Goal: Task Accomplishment & Management: Manage account settings

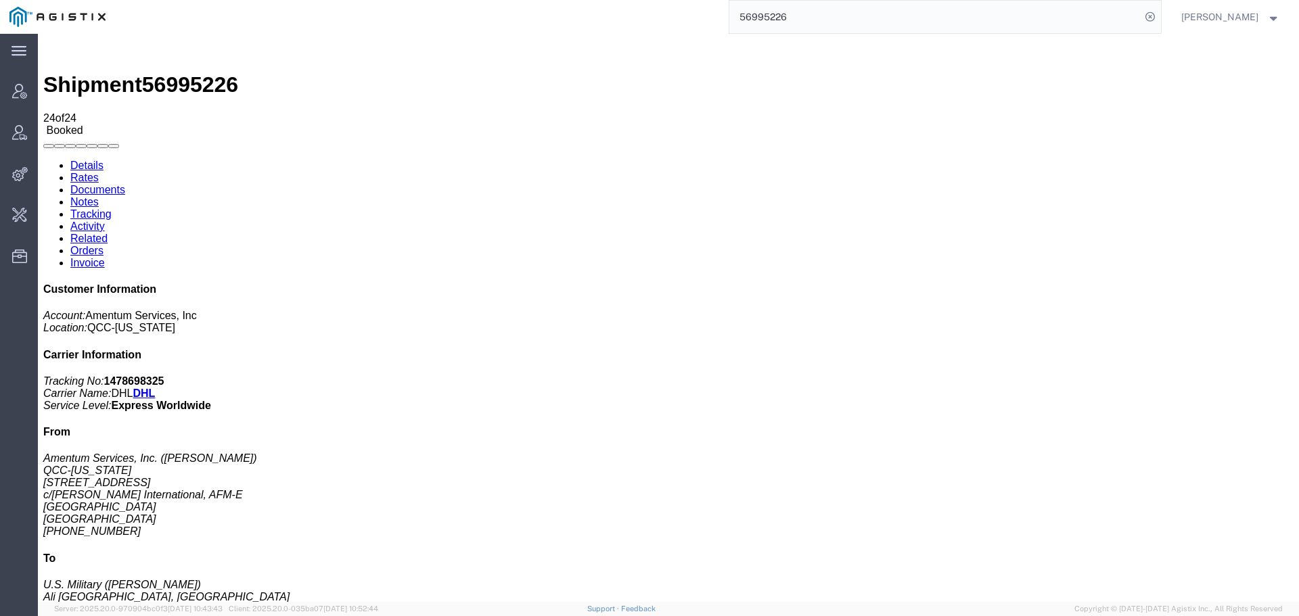
scroll to position [173, 0]
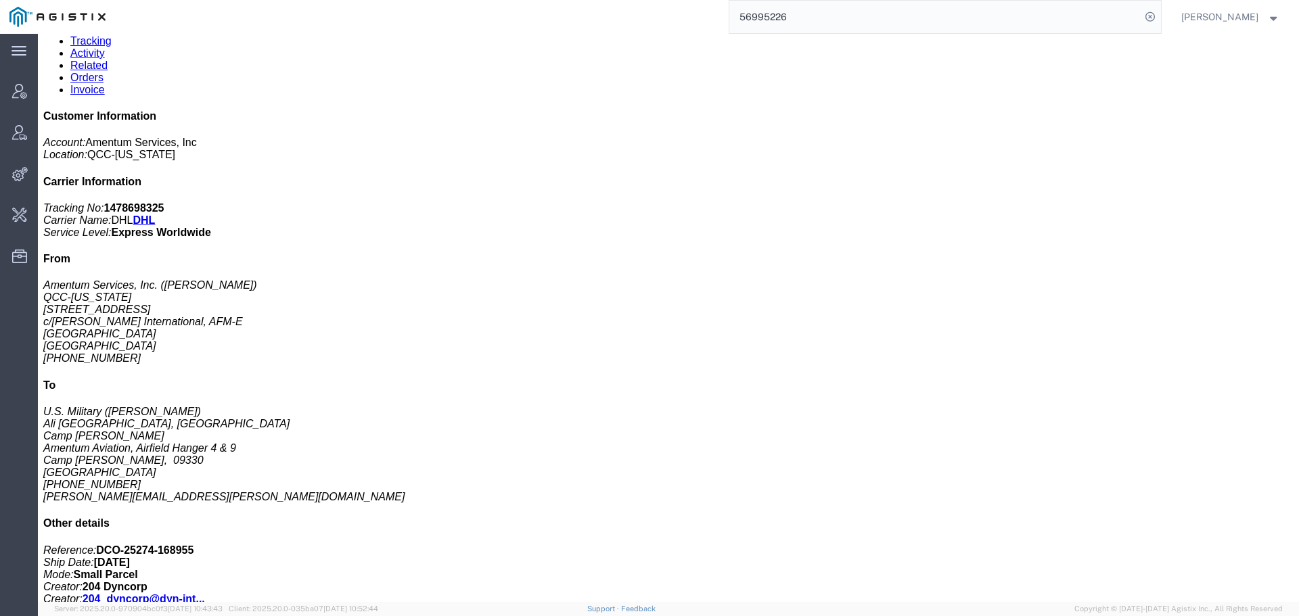
click at [1070, 18] on input "56995226" at bounding box center [934, 17] width 411 height 32
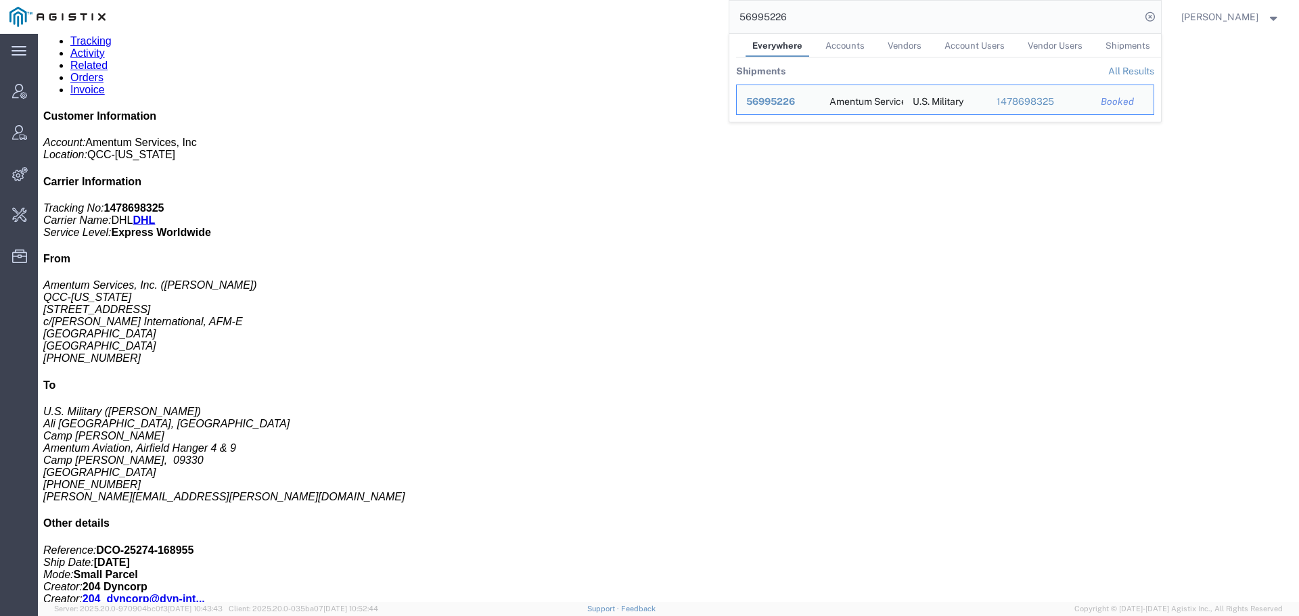
paste input "[PERSON_NAME] Intermodal"
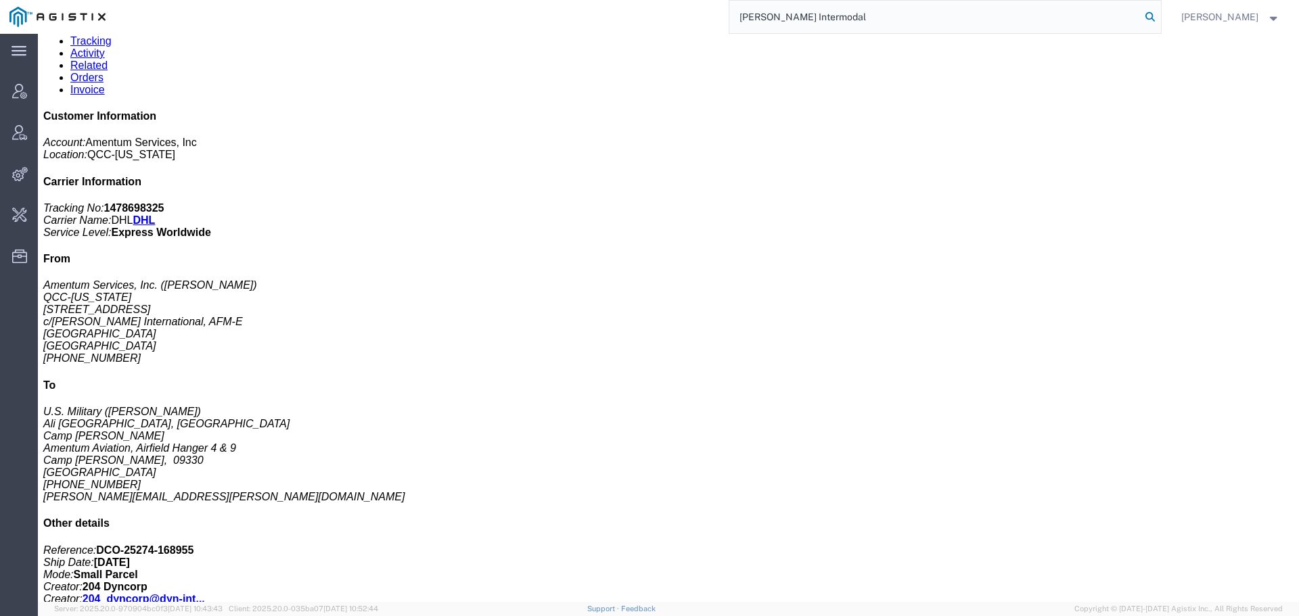
type input "[PERSON_NAME] Intermodal"
click at [1160, 14] on icon at bounding box center [1150, 16] width 19 height 19
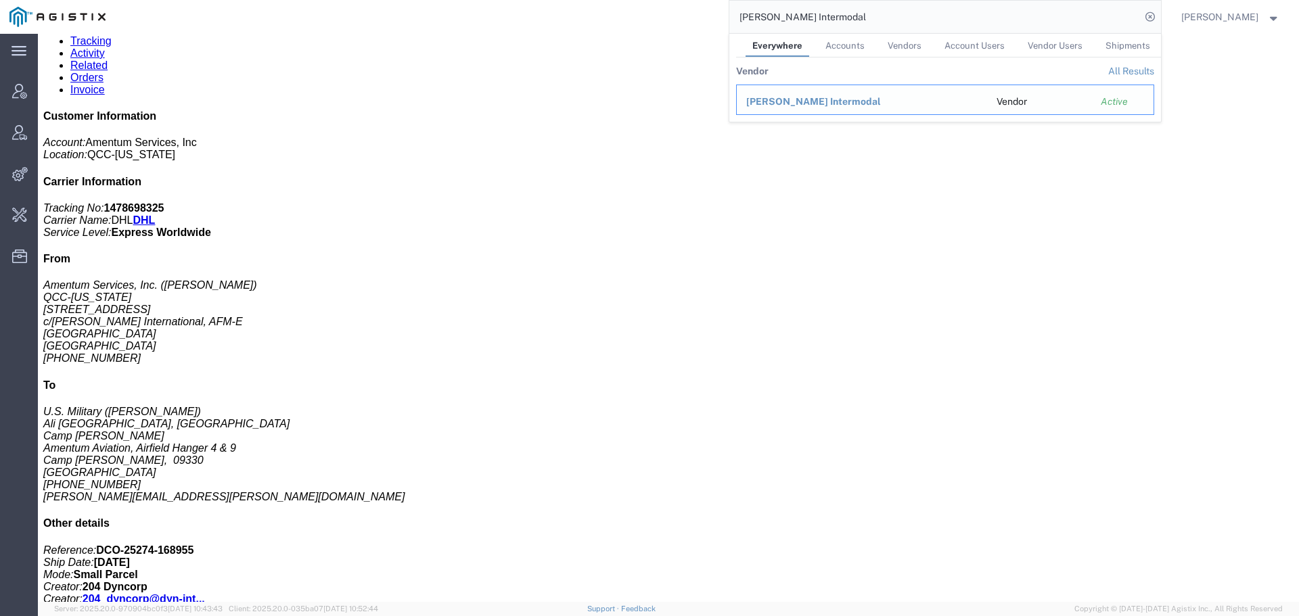
click at [816, 102] on span "[PERSON_NAME] Intermodal" at bounding box center [813, 101] width 135 height 11
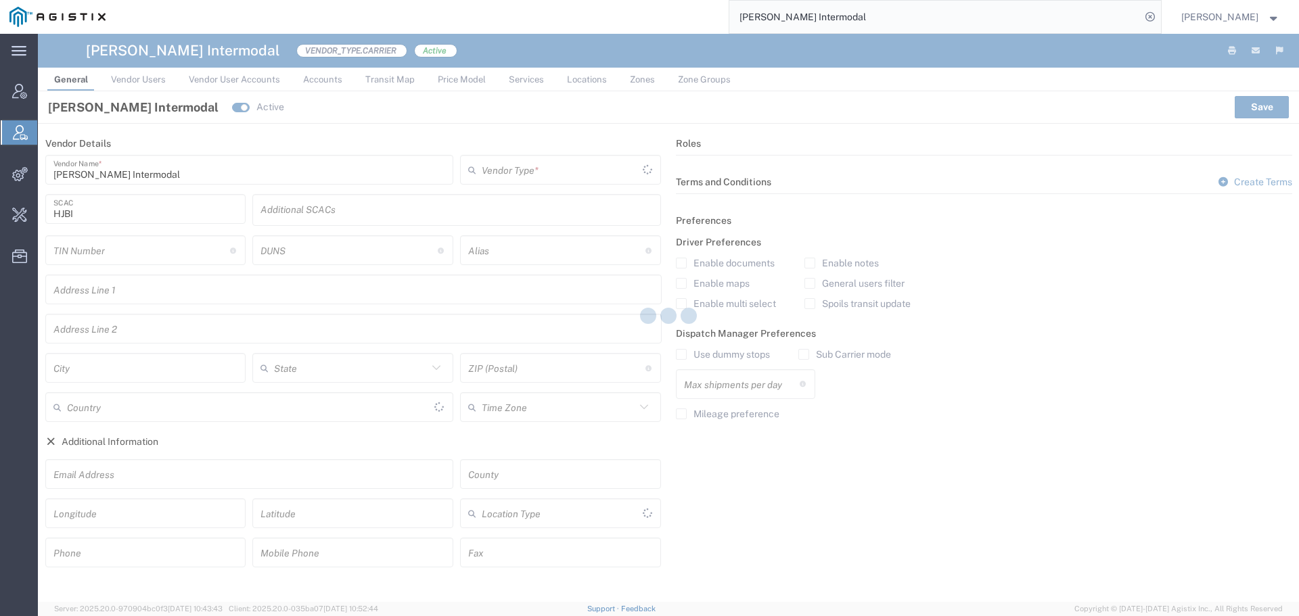
type input "Carrier"
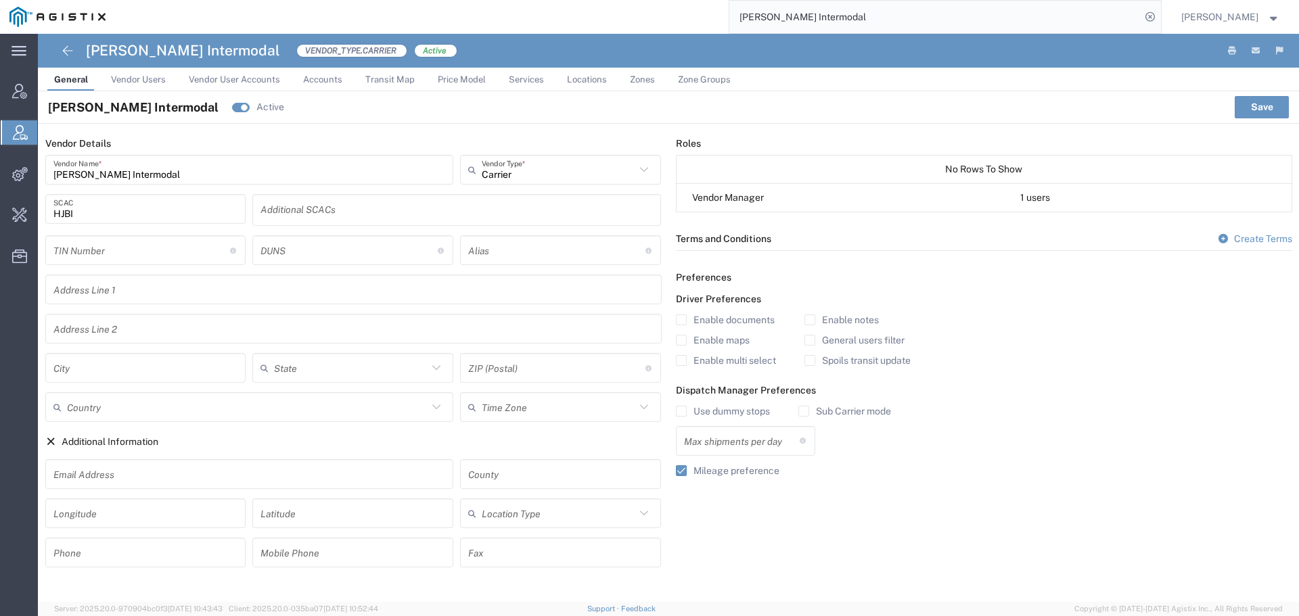
click at [455, 83] on span "Price Model" at bounding box center [462, 79] width 48 height 10
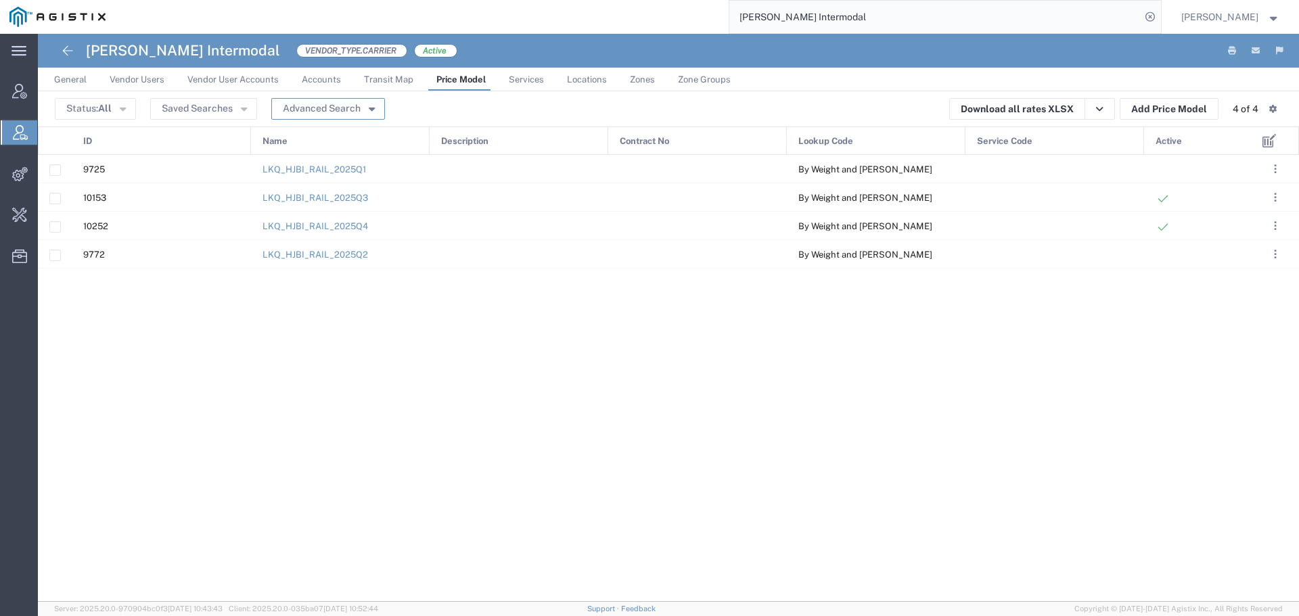
click at [365, 114] on button "Advanced Search" at bounding box center [328, 109] width 114 height 22
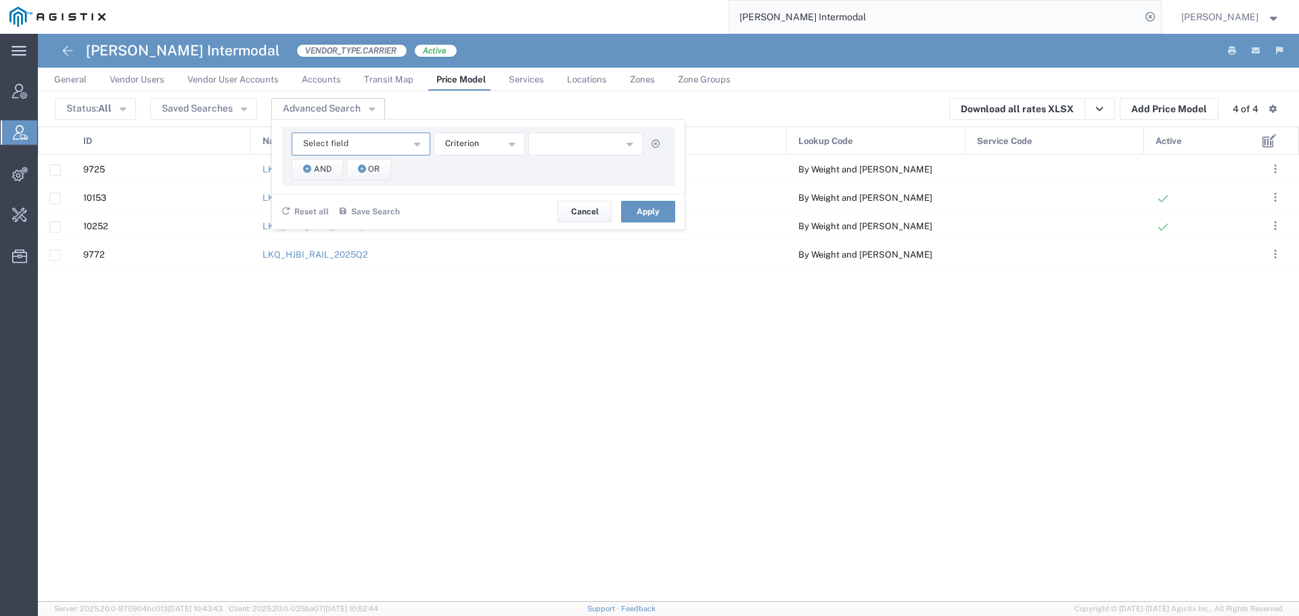
click at [416, 143] on icon "button" at bounding box center [417, 142] width 6 height 9
click at [504, 183] on div "Select field Contract No Description ID Lookup Code Name Service Code Criterion…" at bounding box center [478, 156] width 392 height 59
click at [577, 217] on button "Cancel" at bounding box center [585, 212] width 54 height 22
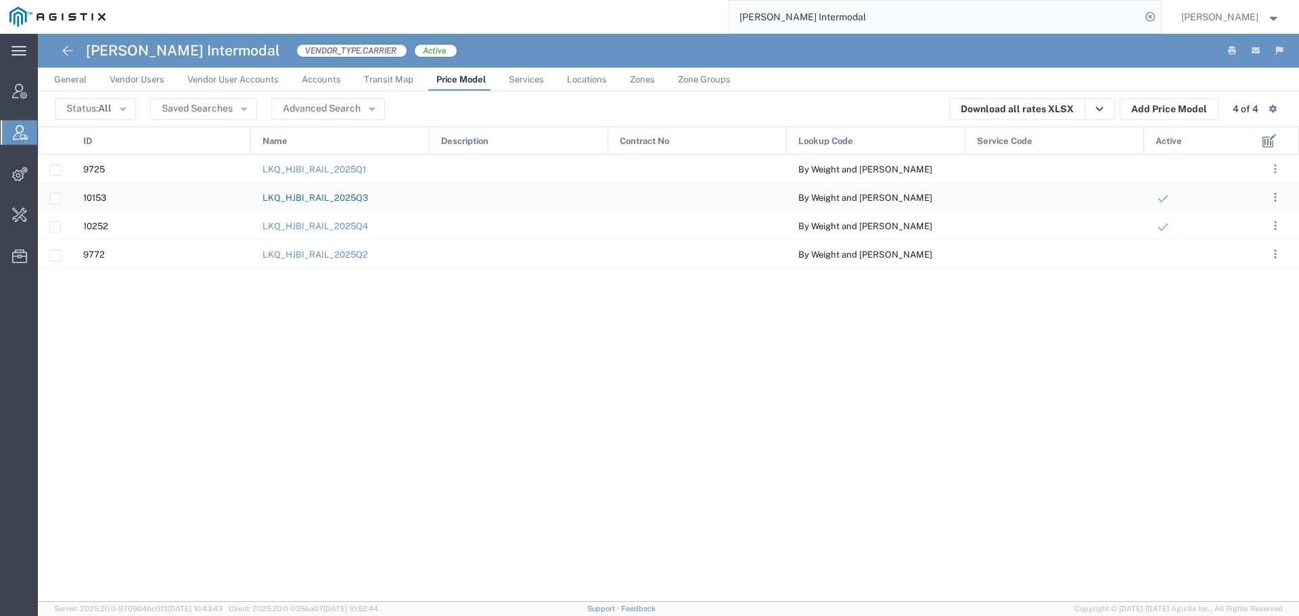
click at [308, 197] on link "LKQ_HJBI_RAIL_2025Q3" at bounding box center [316, 198] width 106 height 10
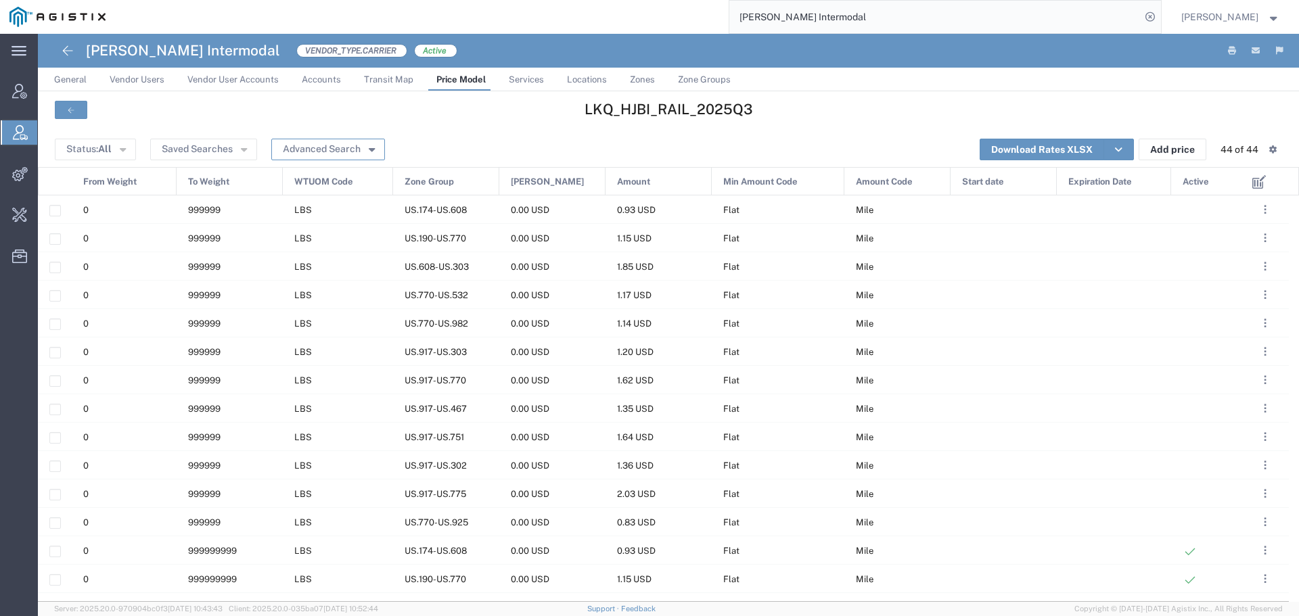
click at [363, 152] on button "Advanced Search" at bounding box center [328, 150] width 114 height 22
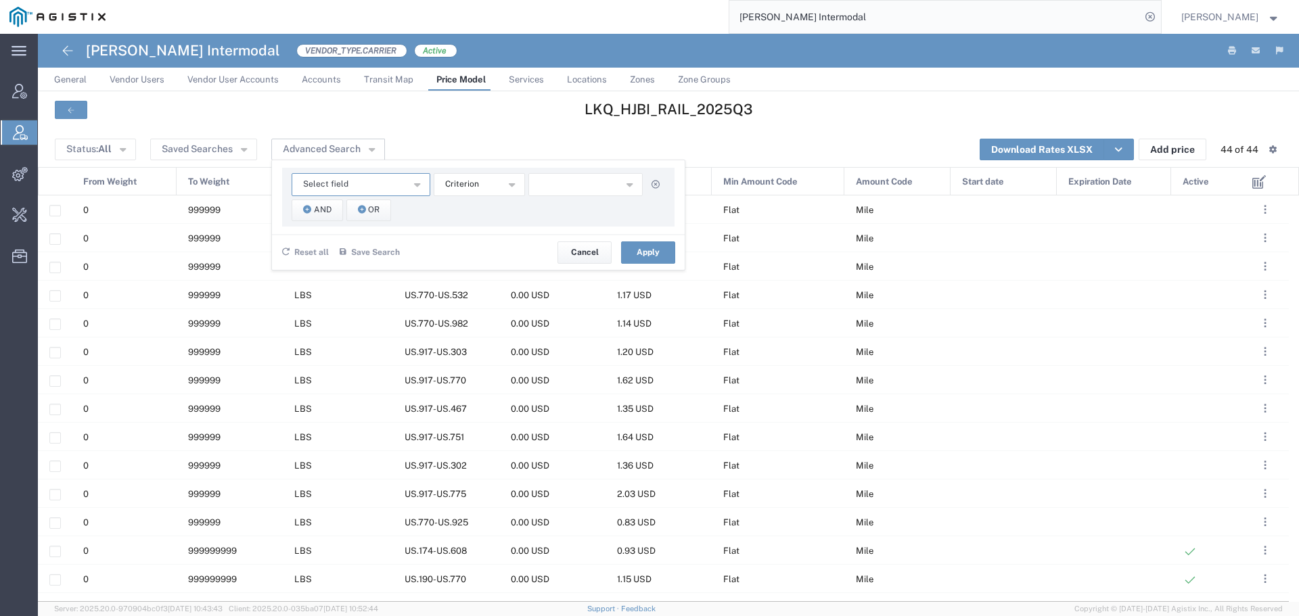
click at [376, 181] on button "Select field" at bounding box center [361, 184] width 139 height 23
click at [500, 221] on div "Select field Amount Amount Code Expiration Date From Weight Min Amount Min Amou…" at bounding box center [478, 197] width 392 height 59
click at [640, 133] on header "Status: All Active All Inactive Saved Searches Advanced Search Select field Amo…" at bounding box center [668, 149] width 1261 height 35
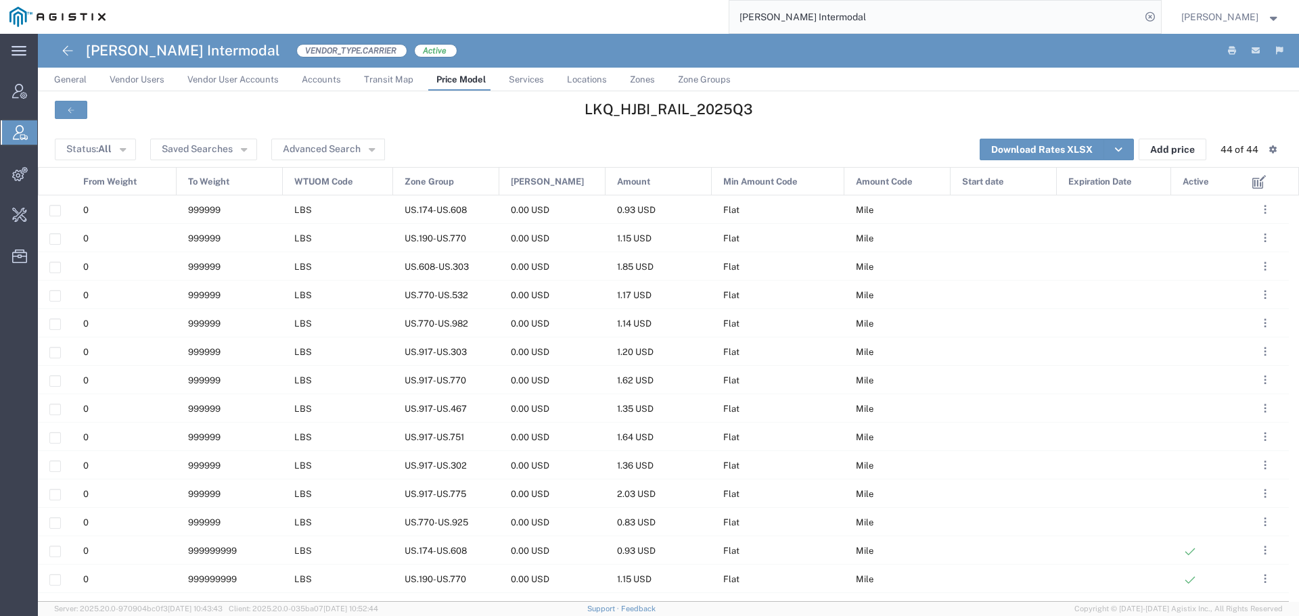
click at [52, 53] on agx-page-header "[PERSON_NAME] Intermodal VENDOR_TYPE.CARRIER Active" at bounding box center [668, 51] width 1261 height 34
click at [61, 49] on icon at bounding box center [68, 51] width 16 height 16
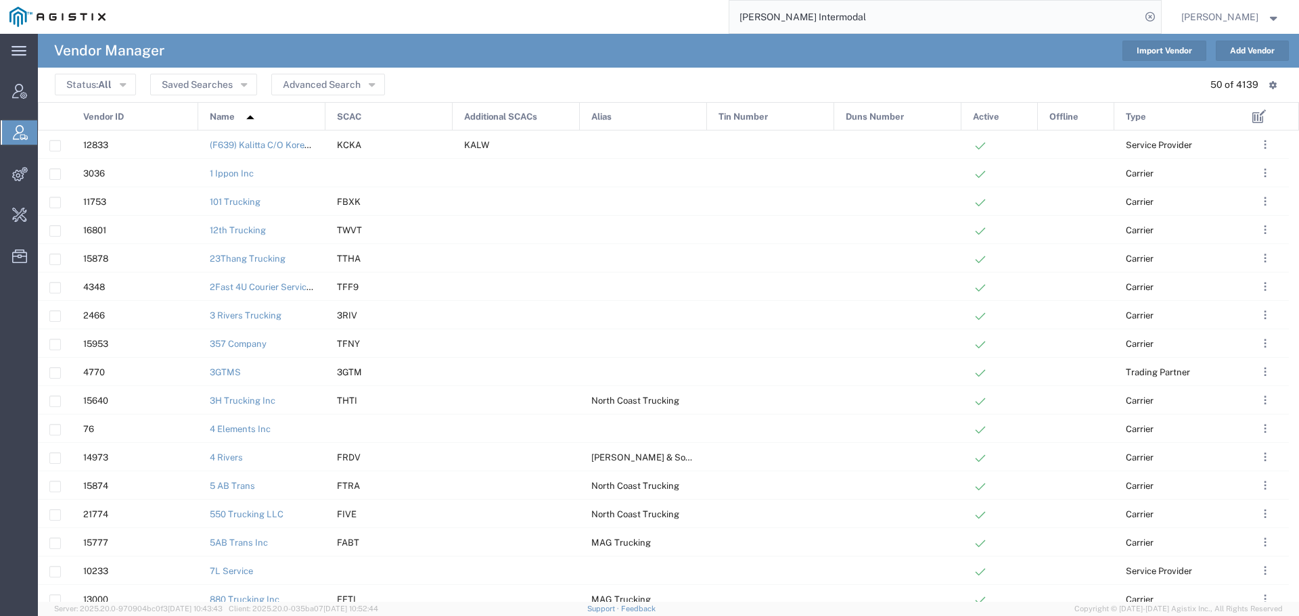
click at [1014, 28] on input "[PERSON_NAME] Intermodal" at bounding box center [934, 17] width 411 height 32
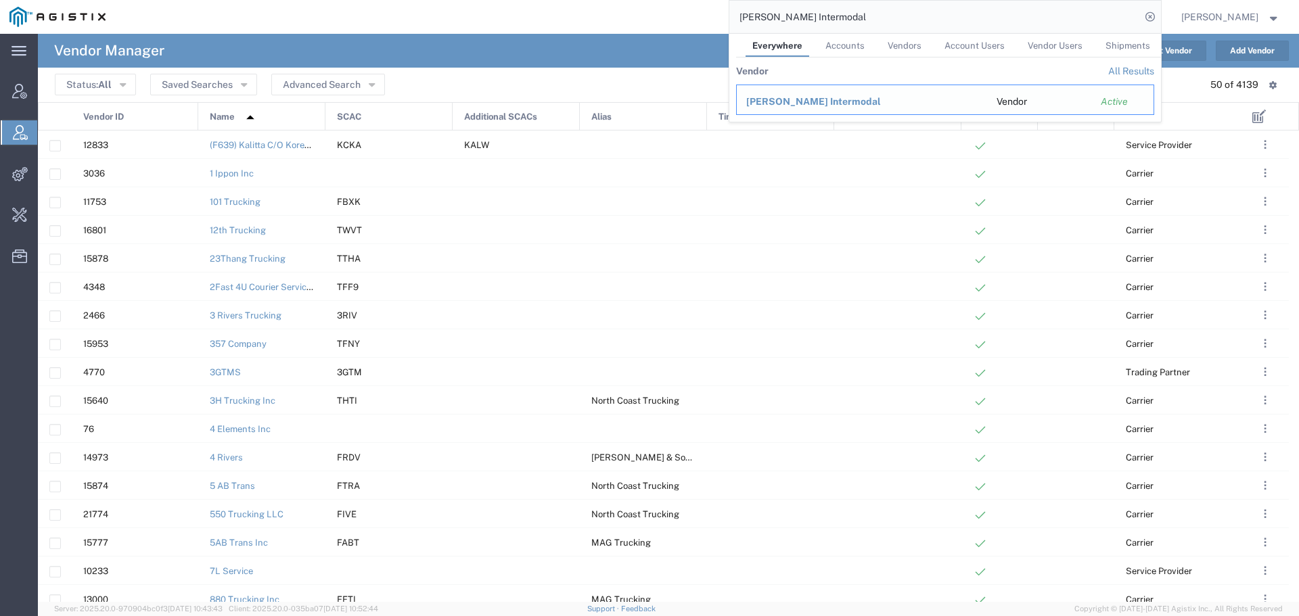
click at [778, 100] on span "[PERSON_NAME] Intermodal" at bounding box center [813, 101] width 135 height 11
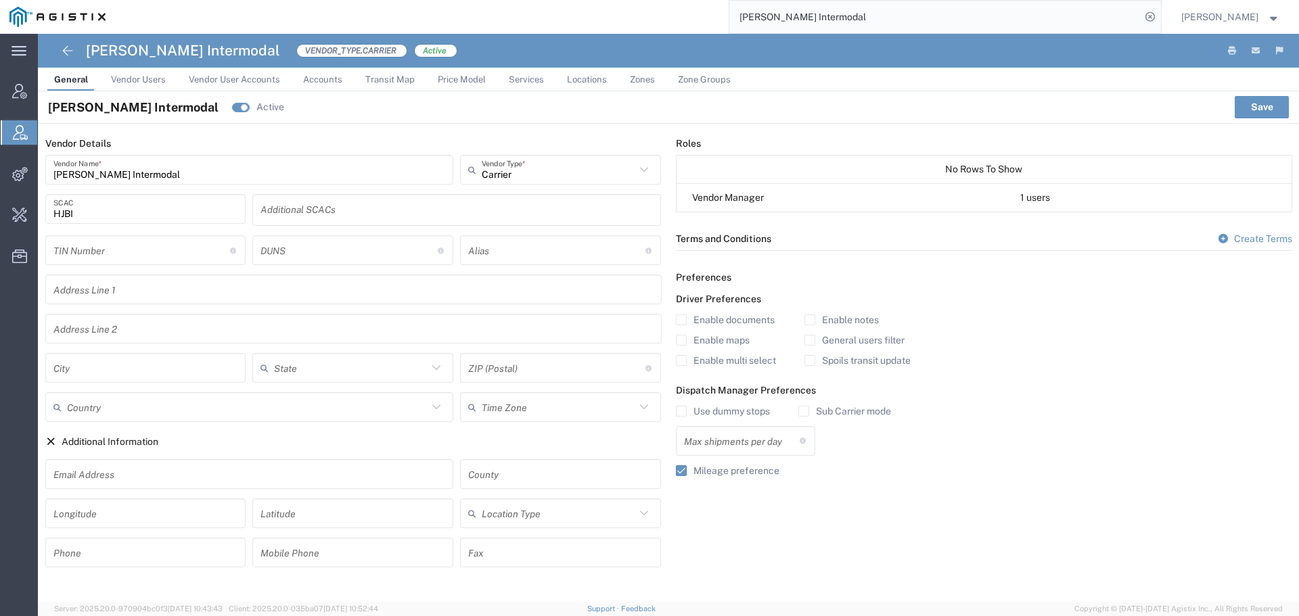
click at [443, 72] on link "Price Model" at bounding box center [462, 80] width 62 height 24
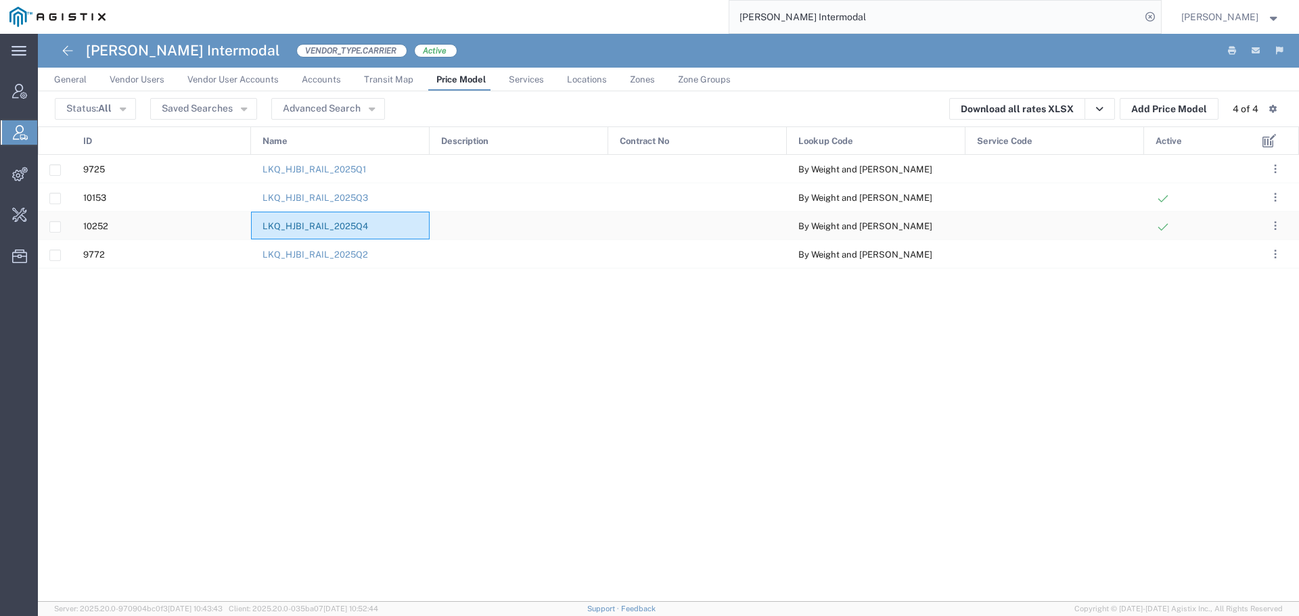
click at [301, 223] on link "LKQ_HJBI_RAIL_2025Q4" at bounding box center [316, 226] width 106 height 10
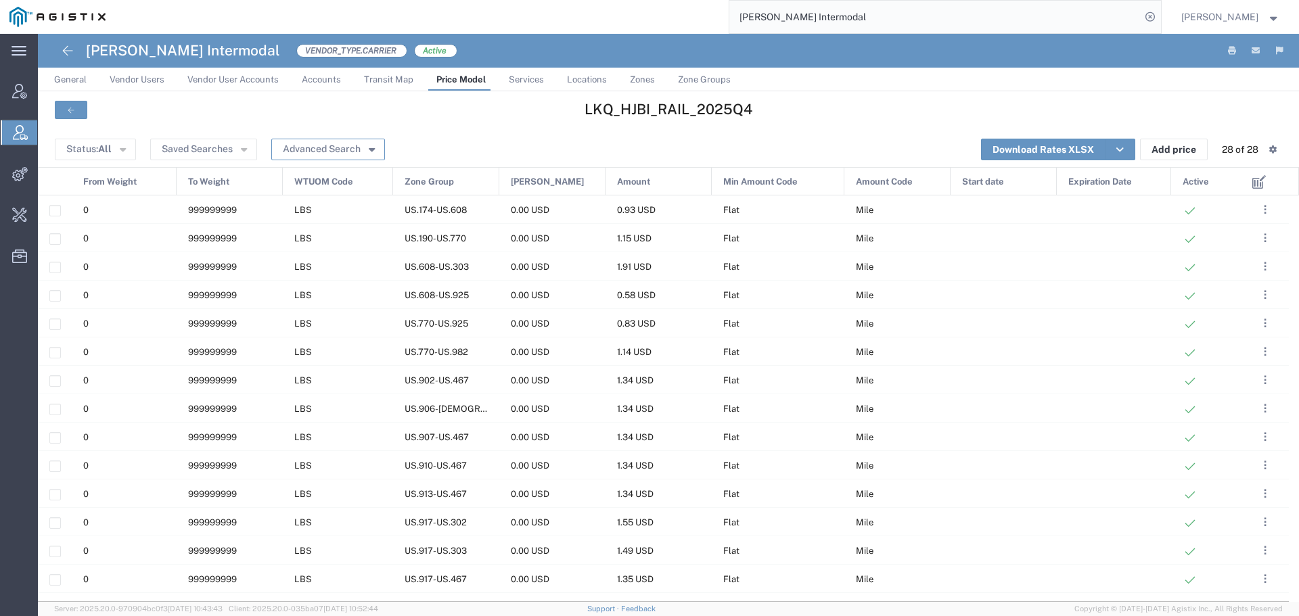
click at [334, 152] on button "Advanced Search" at bounding box center [328, 150] width 114 height 22
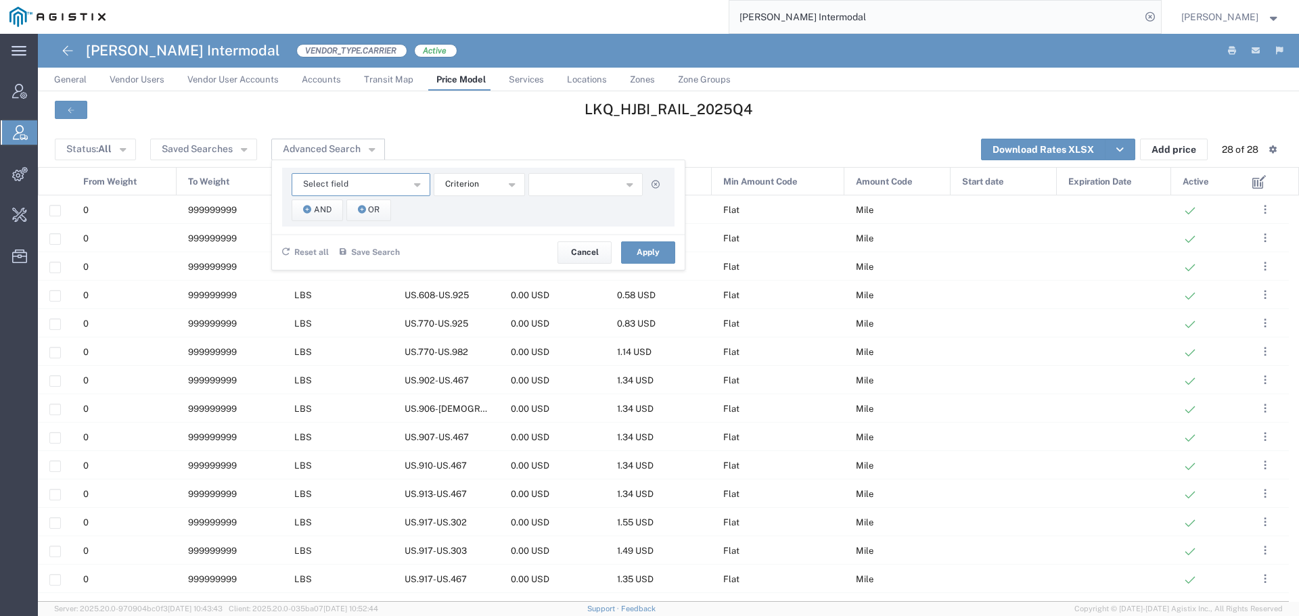
click at [402, 190] on button "Select field" at bounding box center [361, 184] width 139 height 23
click at [367, 365] on span "WTUOM Code" at bounding box center [360, 363] width 136 height 18
click at [545, 191] on input "text" at bounding box center [585, 184] width 115 height 23
type input "77038"
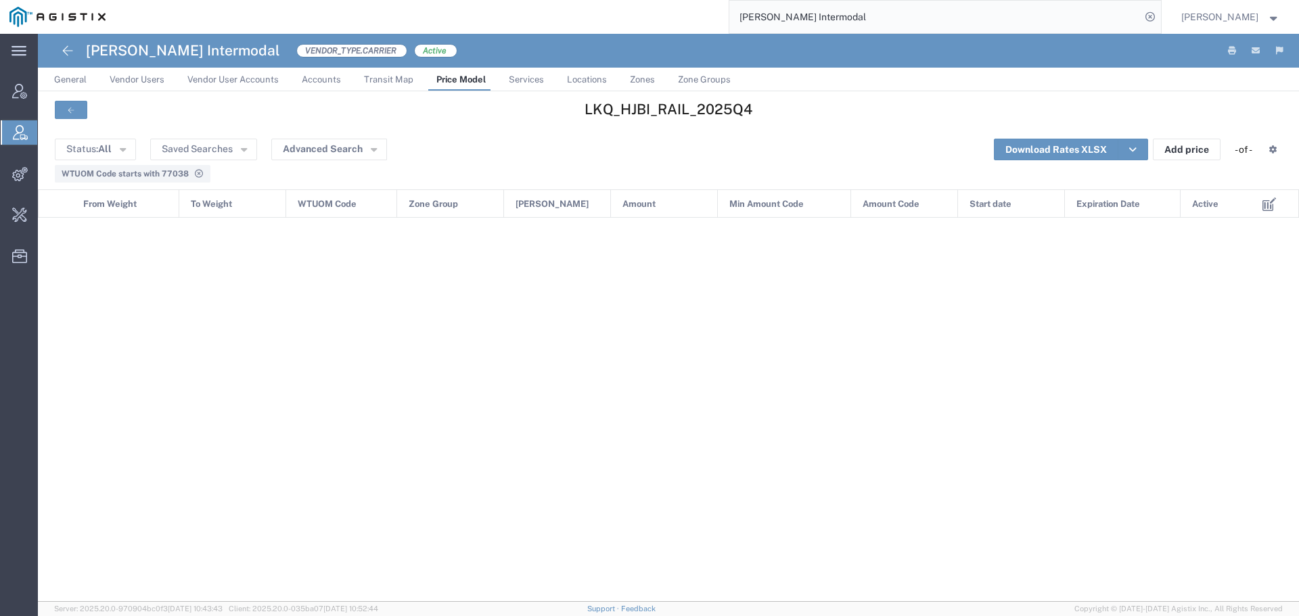
click at [190, 174] on div "WTUOM Code starts with 77038" at bounding box center [133, 174] width 142 height 12
click at [194, 173] on icon at bounding box center [199, 174] width 10 height 8
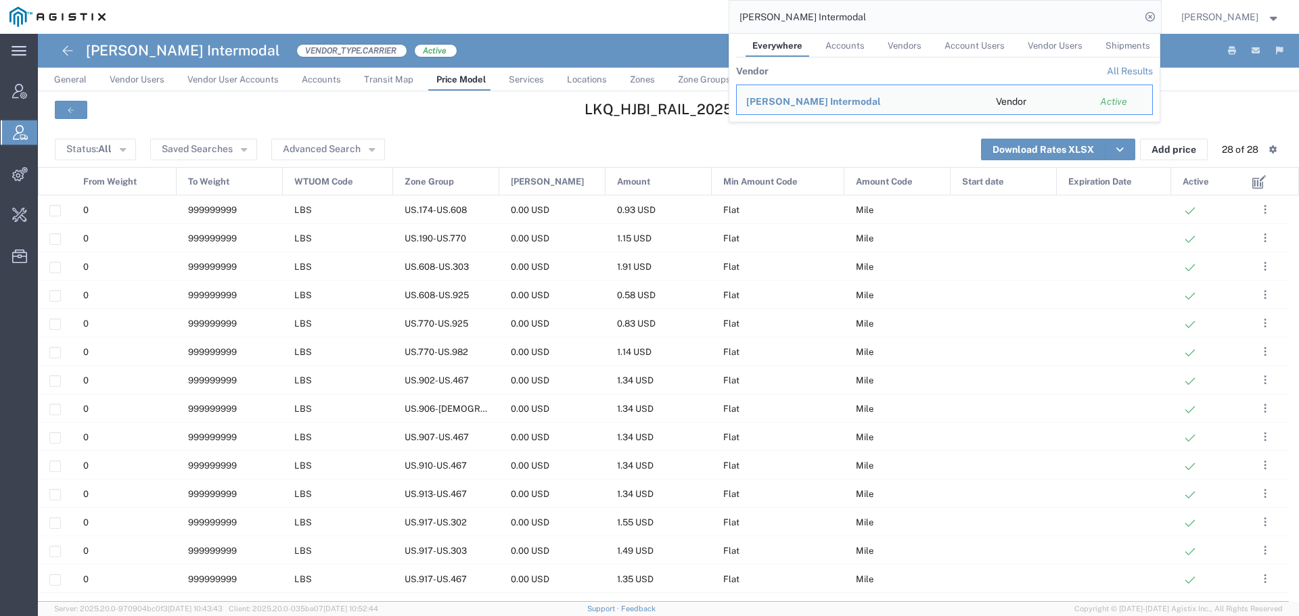
drag, startPoint x: 808, startPoint y: 23, endPoint x: 723, endPoint y: 23, distance: 84.6
click at [723, 23] on div "[PERSON_NAME] Intermodal Everywhere Accounts Vendors Account Users Vendor Users…" at bounding box center [638, 17] width 1046 height 34
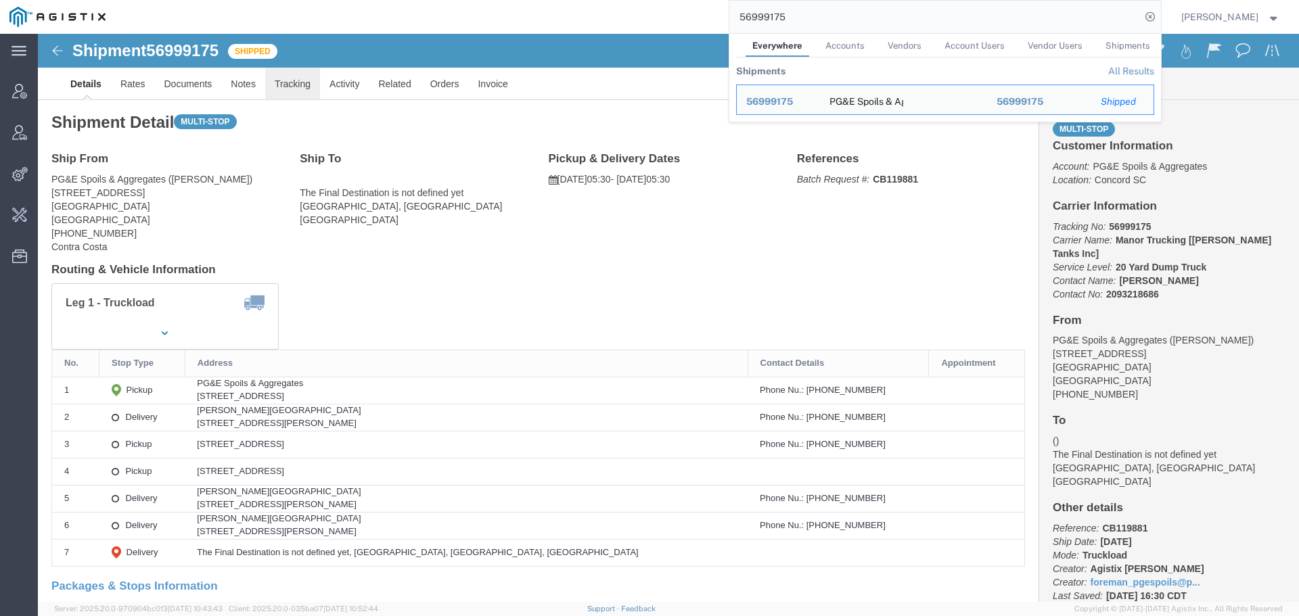
click link "Tracking"
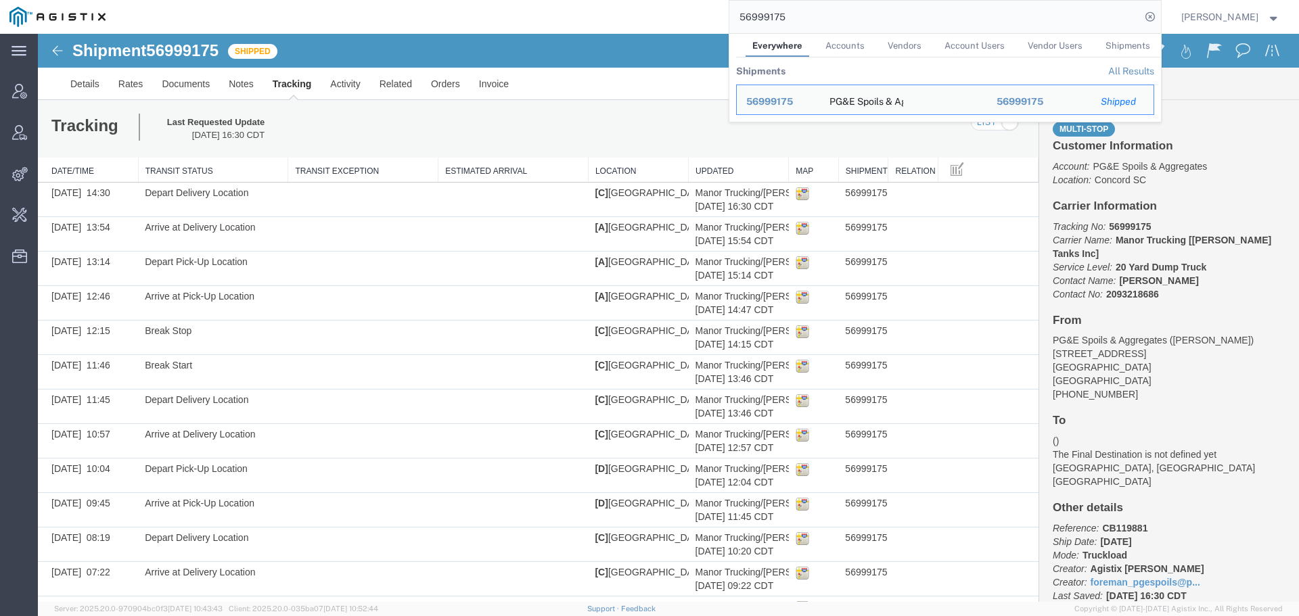
drag, startPoint x: 824, startPoint y: 16, endPoint x: 692, endPoint y: 20, distance: 131.3
click at [692, 20] on div "56999175 Everywhere Accounts Vendors Account Users Vendor Users Shipments Shipm…" at bounding box center [638, 17] width 1046 height 34
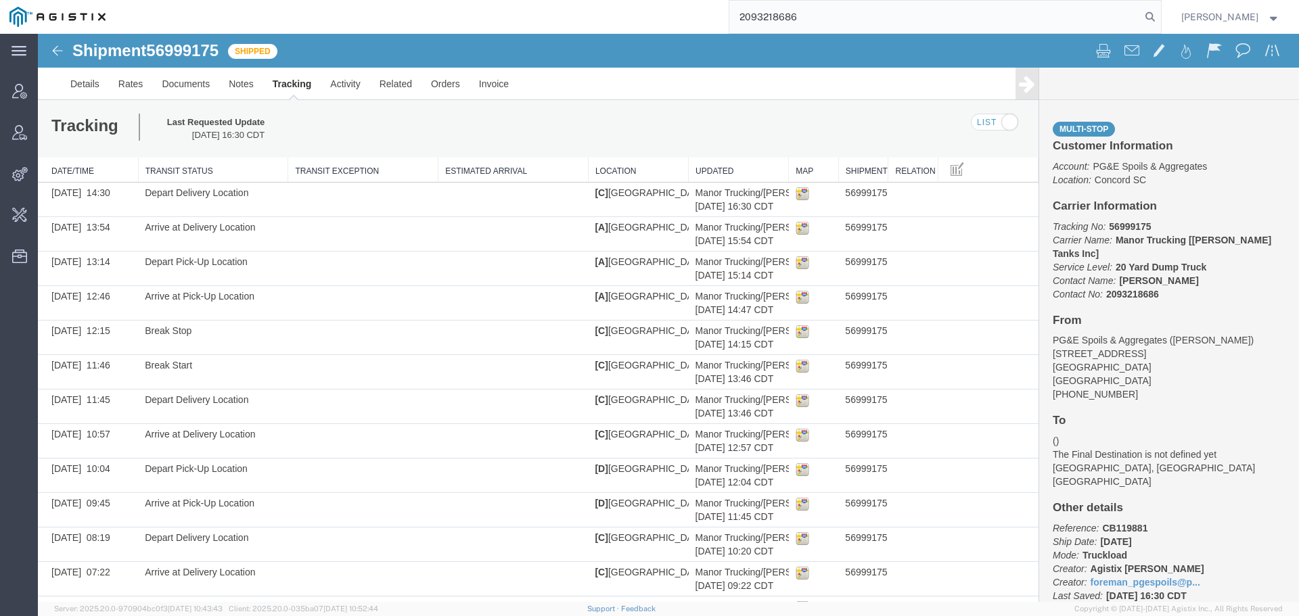
type input "2093218686"
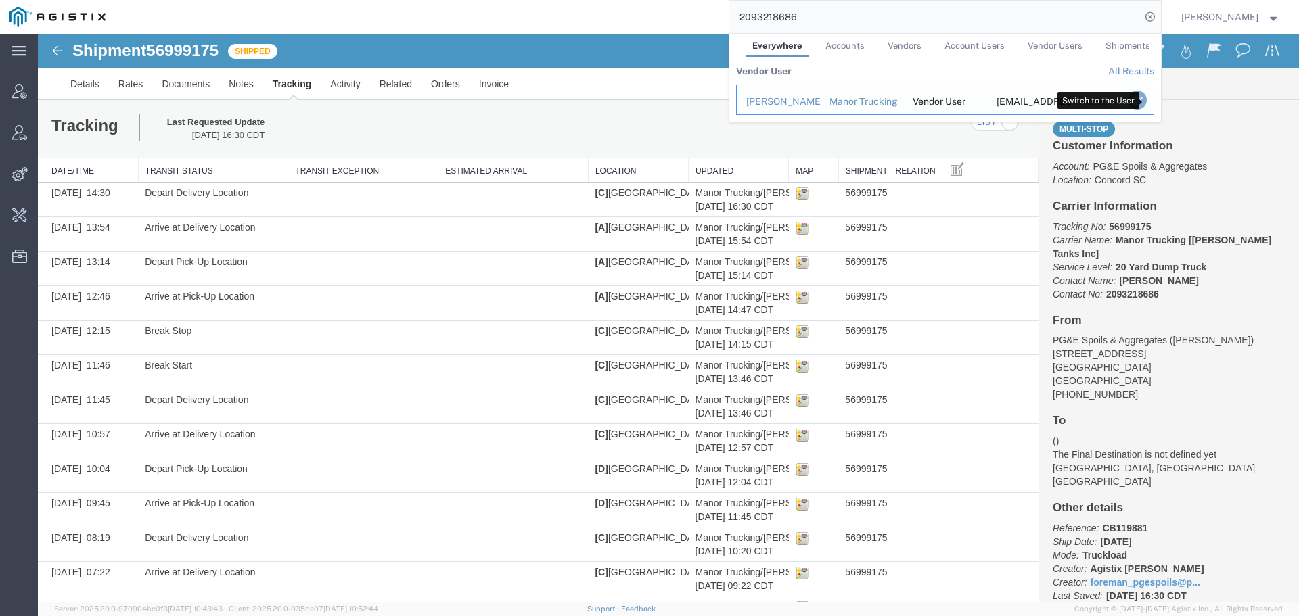
click at [1146, 100] on icon "Search Results" at bounding box center [1136, 100] width 19 height 19
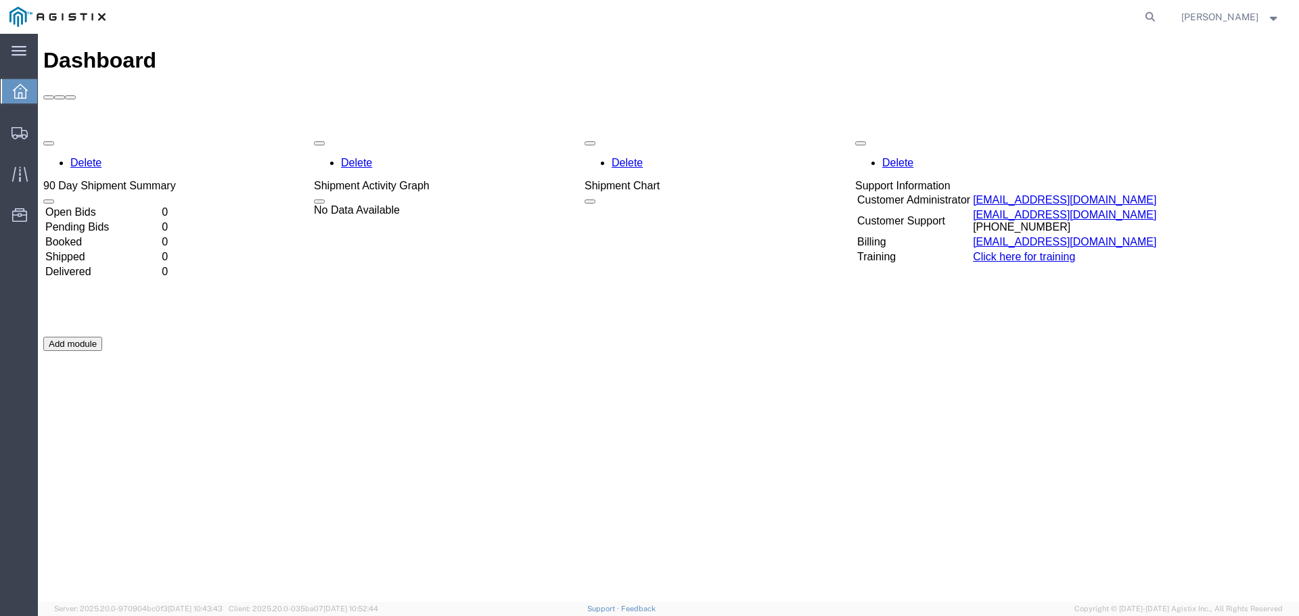
click at [1152, 10] on form at bounding box center [1151, 17] width 22 height 34
click at [1158, 15] on icon at bounding box center [1150, 16] width 19 height 19
paste input "56999175"
type input "56999175"
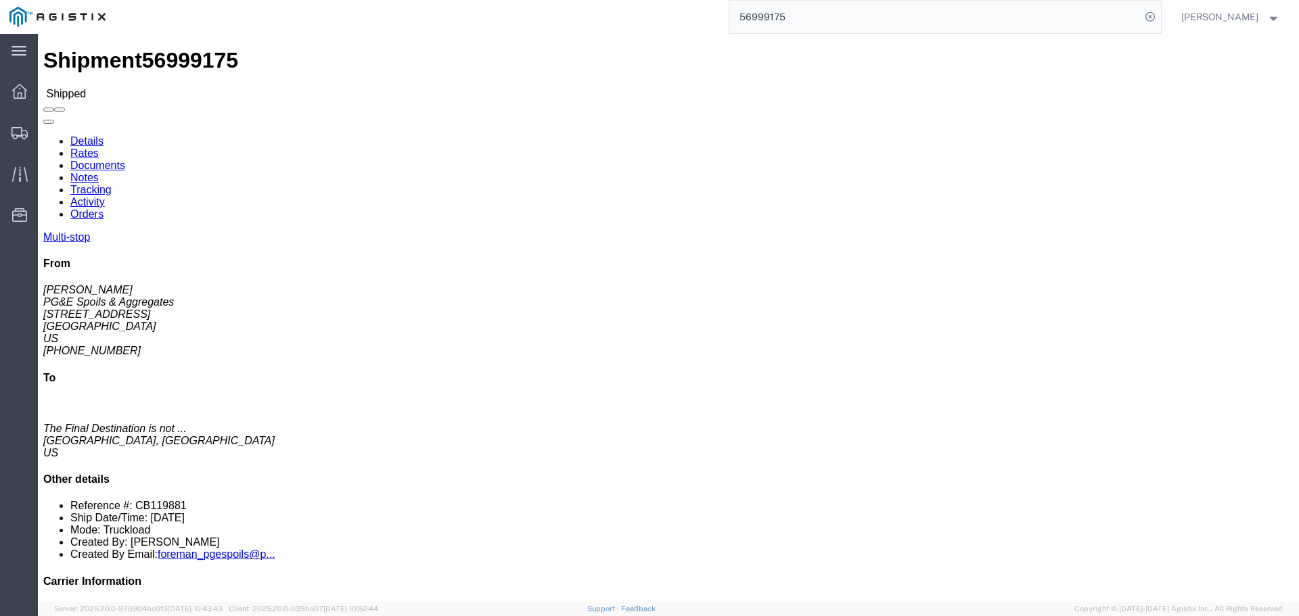
click link "Tracking"
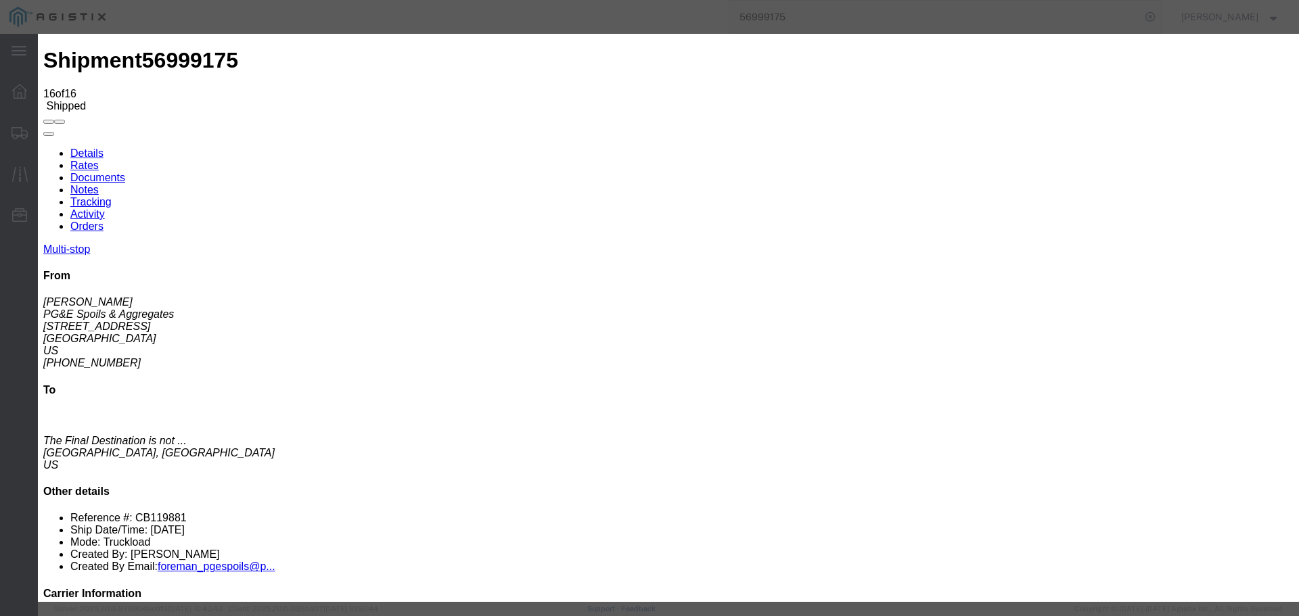
drag, startPoint x: 842, startPoint y: 242, endPoint x: 762, endPoint y: 249, distance: 80.1
type input "[GEOGRAPHIC_DATA]"
drag, startPoint x: 755, startPoint y: 72, endPoint x: 697, endPoint y: 198, distance: 138.7
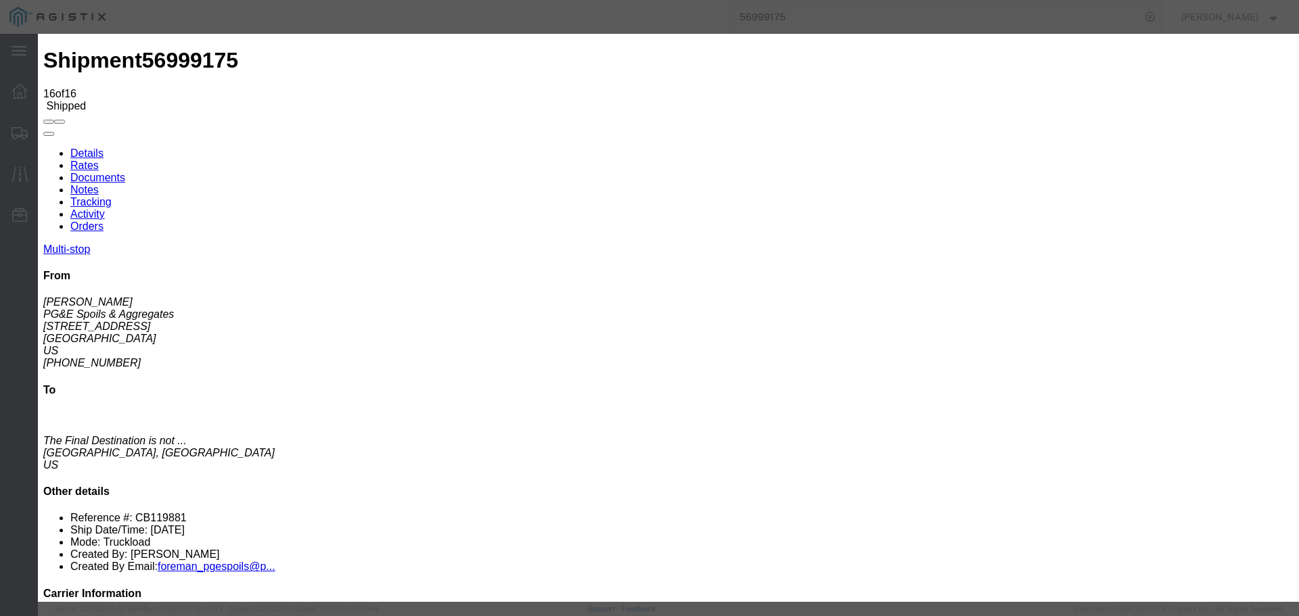
drag, startPoint x: 819, startPoint y: 422, endPoint x: 715, endPoint y: 422, distance: 104.2
drag, startPoint x: 936, startPoint y: 426, endPoint x: 816, endPoint y: 426, distance: 119.8
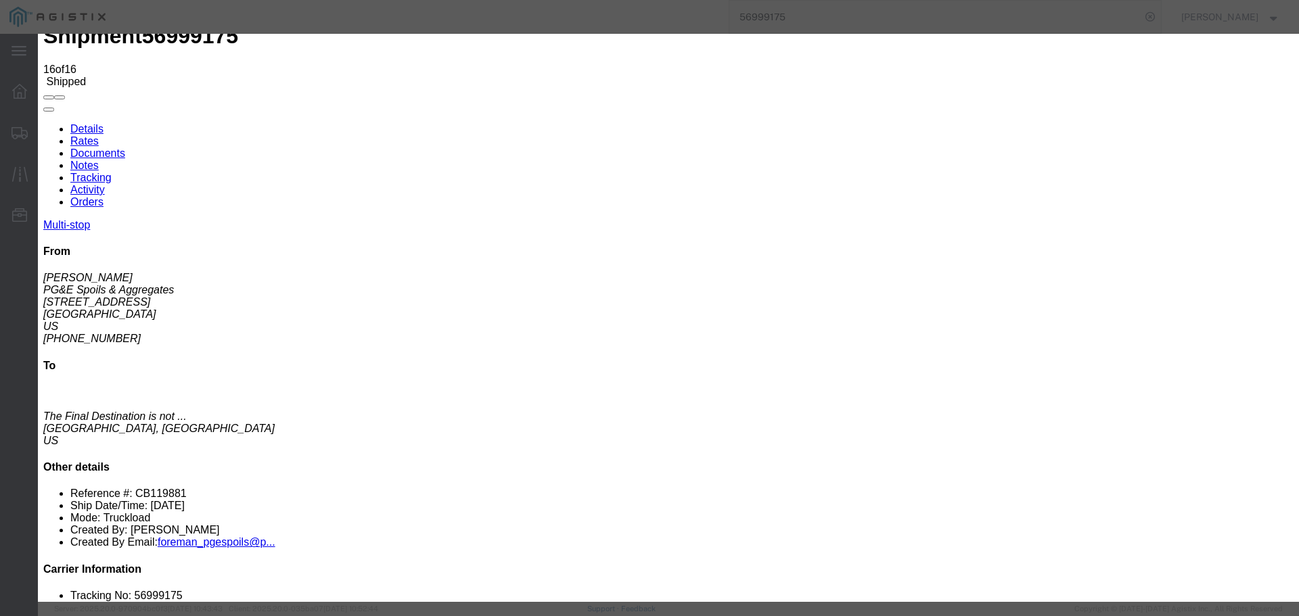
scroll to position [97, 0]
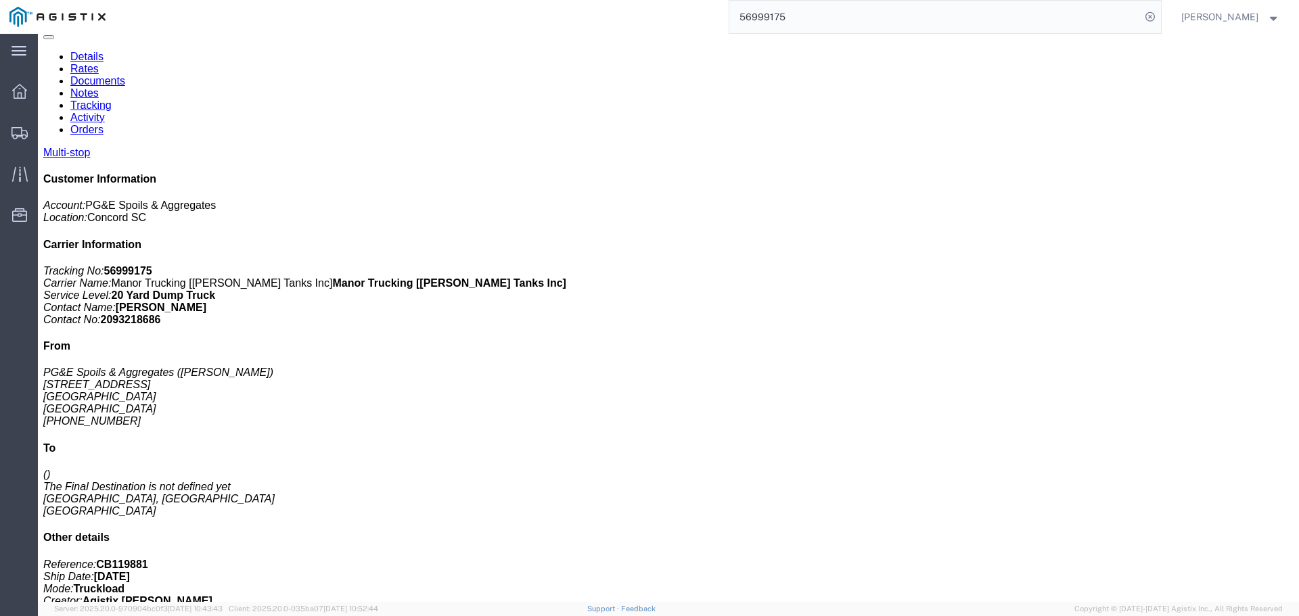
click at [1223, 23] on span "[PERSON_NAME]" at bounding box center [1219, 16] width 77 height 15
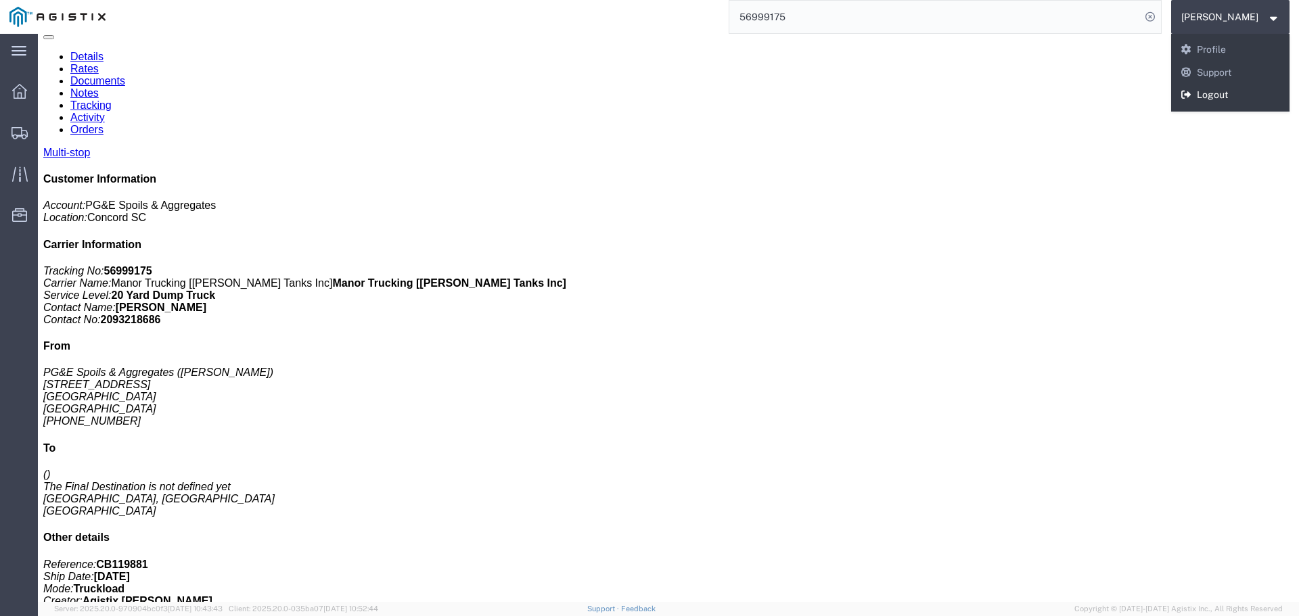
click at [1234, 98] on link "Logout" at bounding box center [1230, 95] width 119 height 23
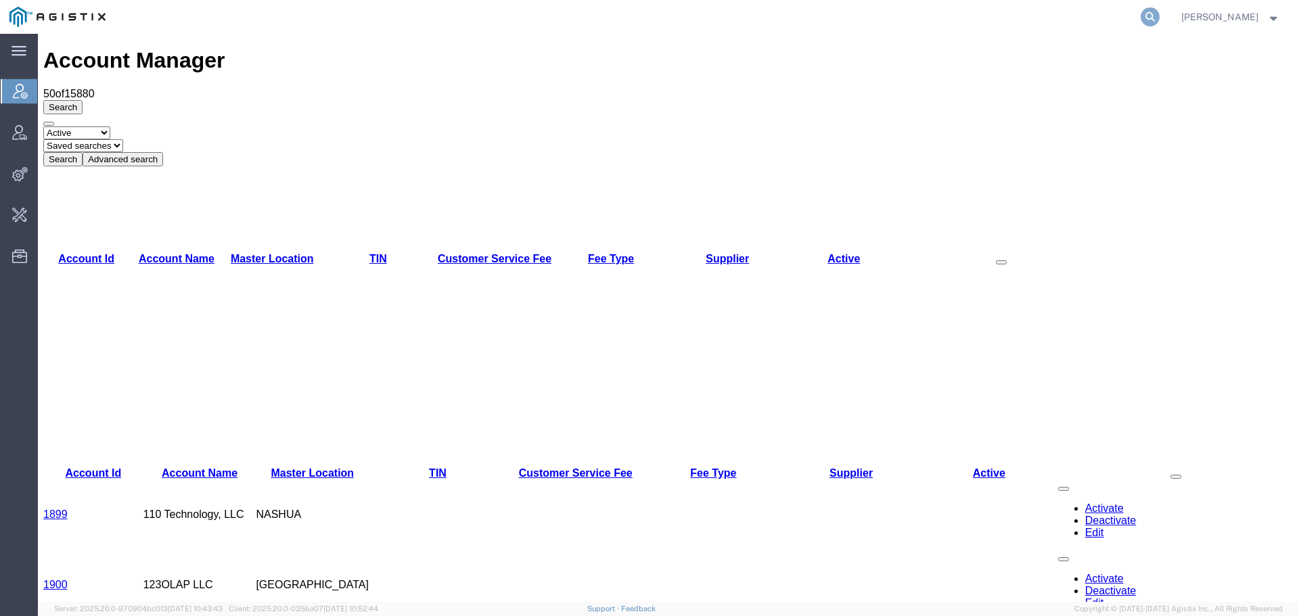
click at [1160, 17] on icon at bounding box center [1150, 16] width 19 height 19
paste input "57003778"
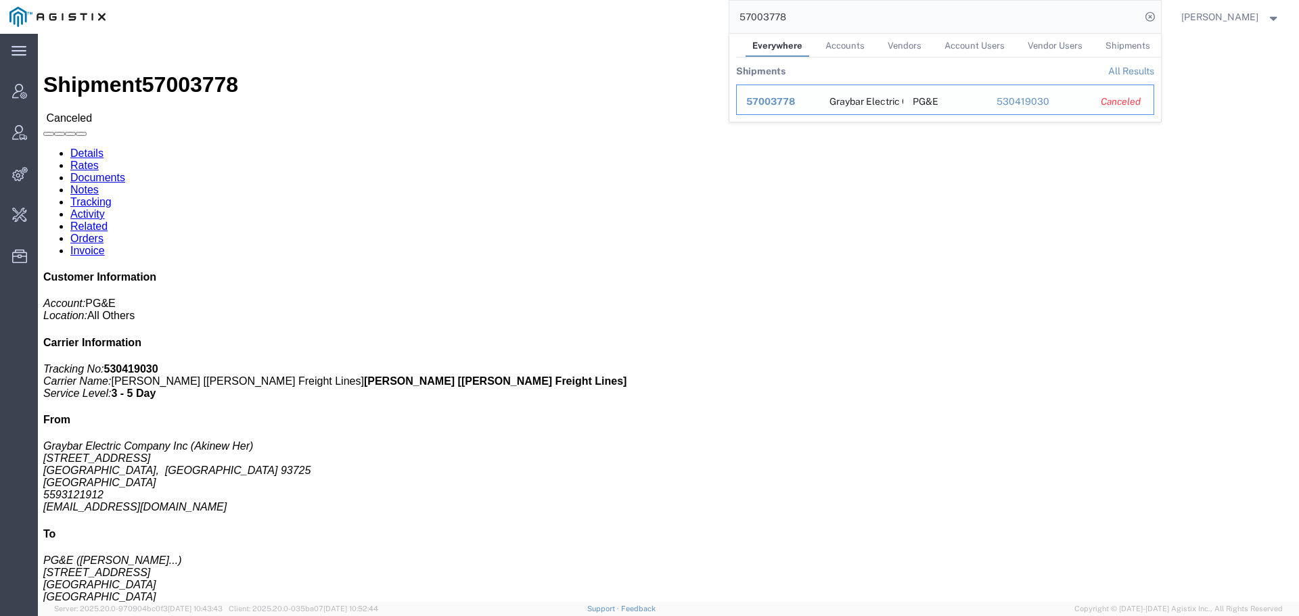
click at [794, 104] on span "57003778" at bounding box center [770, 101] width 49 height 11
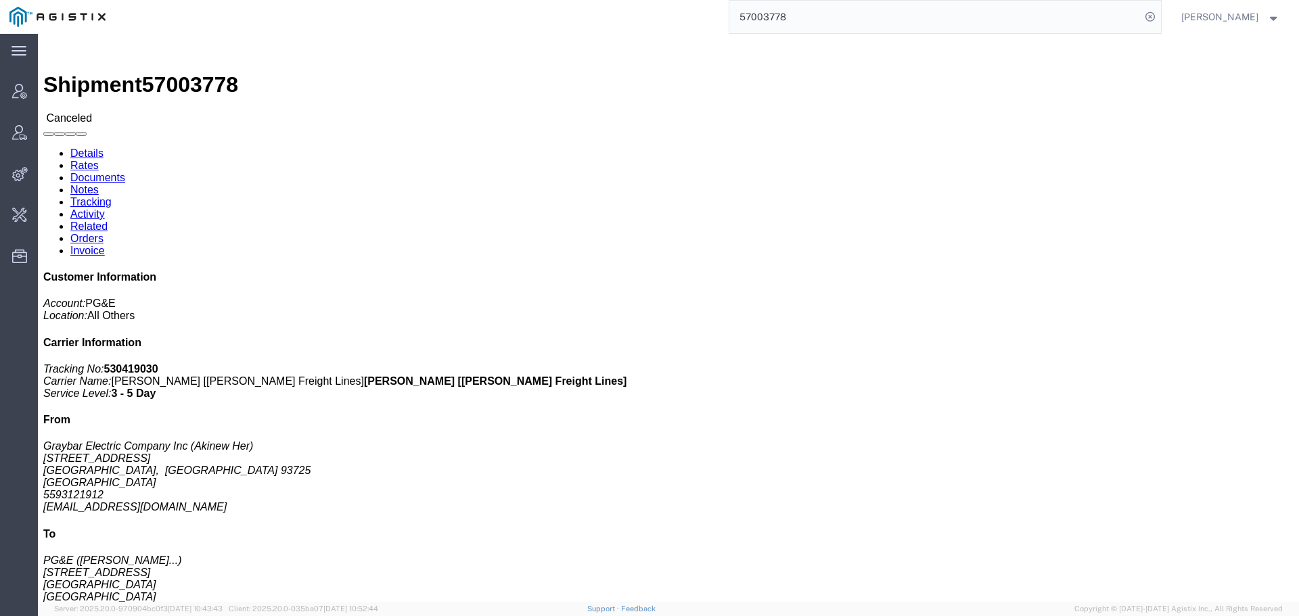
click at [953, 14] on input "57003778" at bounding box center [934, 17] width 411 height 32
type input "e"
type input "w"
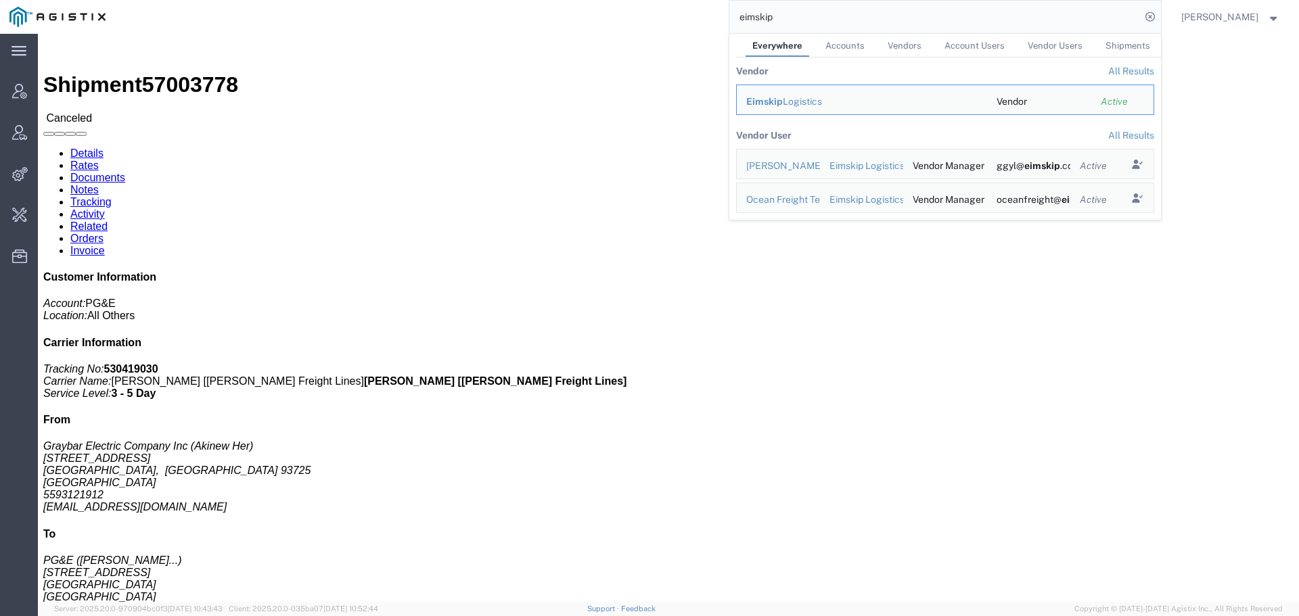
click at [1008, 28] on input "eimskip" at bounding box center [934, 17] width 411 height 32
drag, startPoint x: 918, startPoint y: 11, endPoint x: 587, endPoint y: 4, distance: 331.6
paste input "56928627"
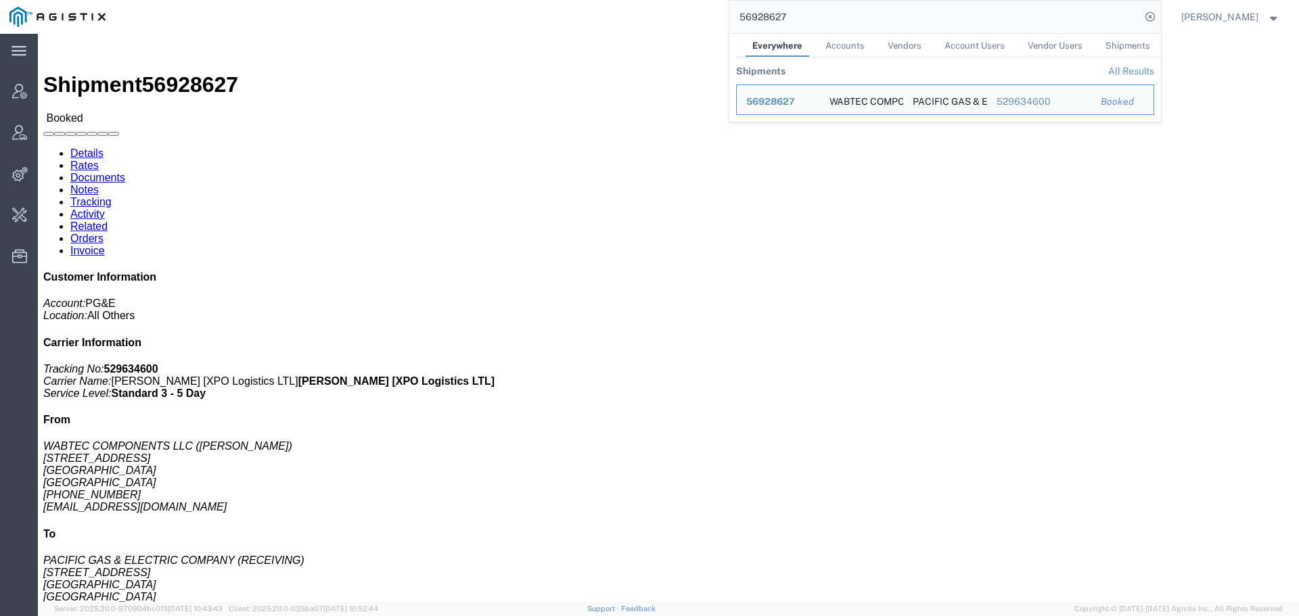
drag, startPoint x: 817, startPoint y: 17, endPoint x: 664, endPoint y: 18, distance: 153.6
click at [664, 18] on div "56928627 Everywhere Accounts Vendors Account Users Vendor Users Shipments Shipm…" at bounding box center [638, 17] width 1046 height 34
paste input "7009839"
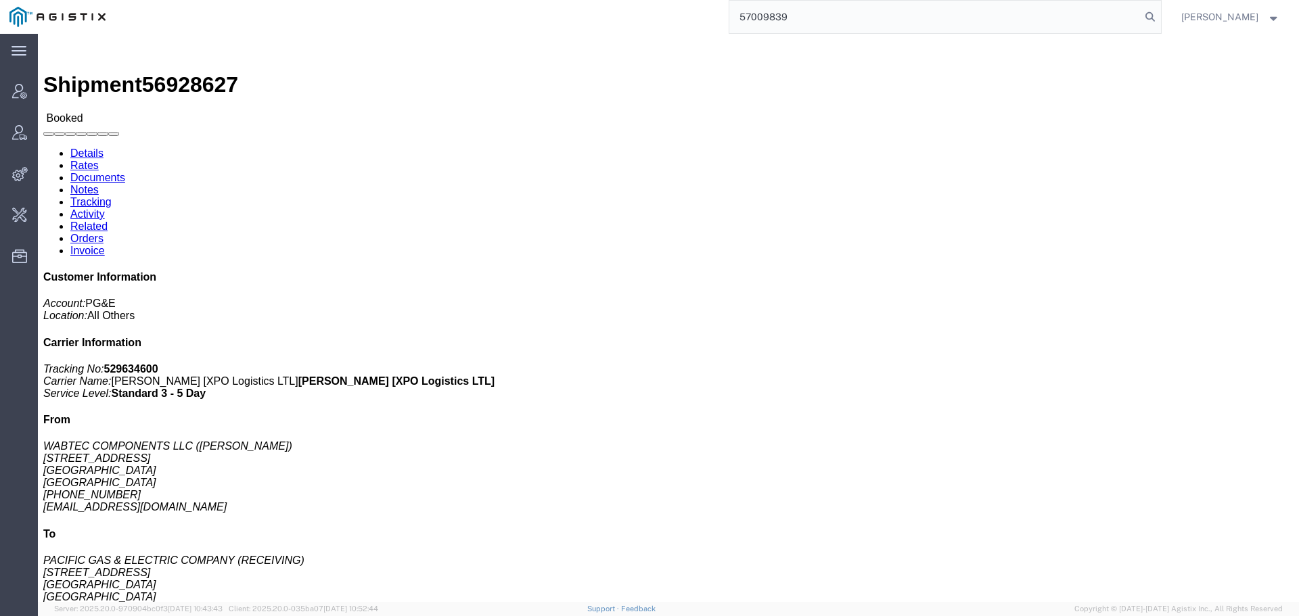
type input "57009839"
